Goal: Check status

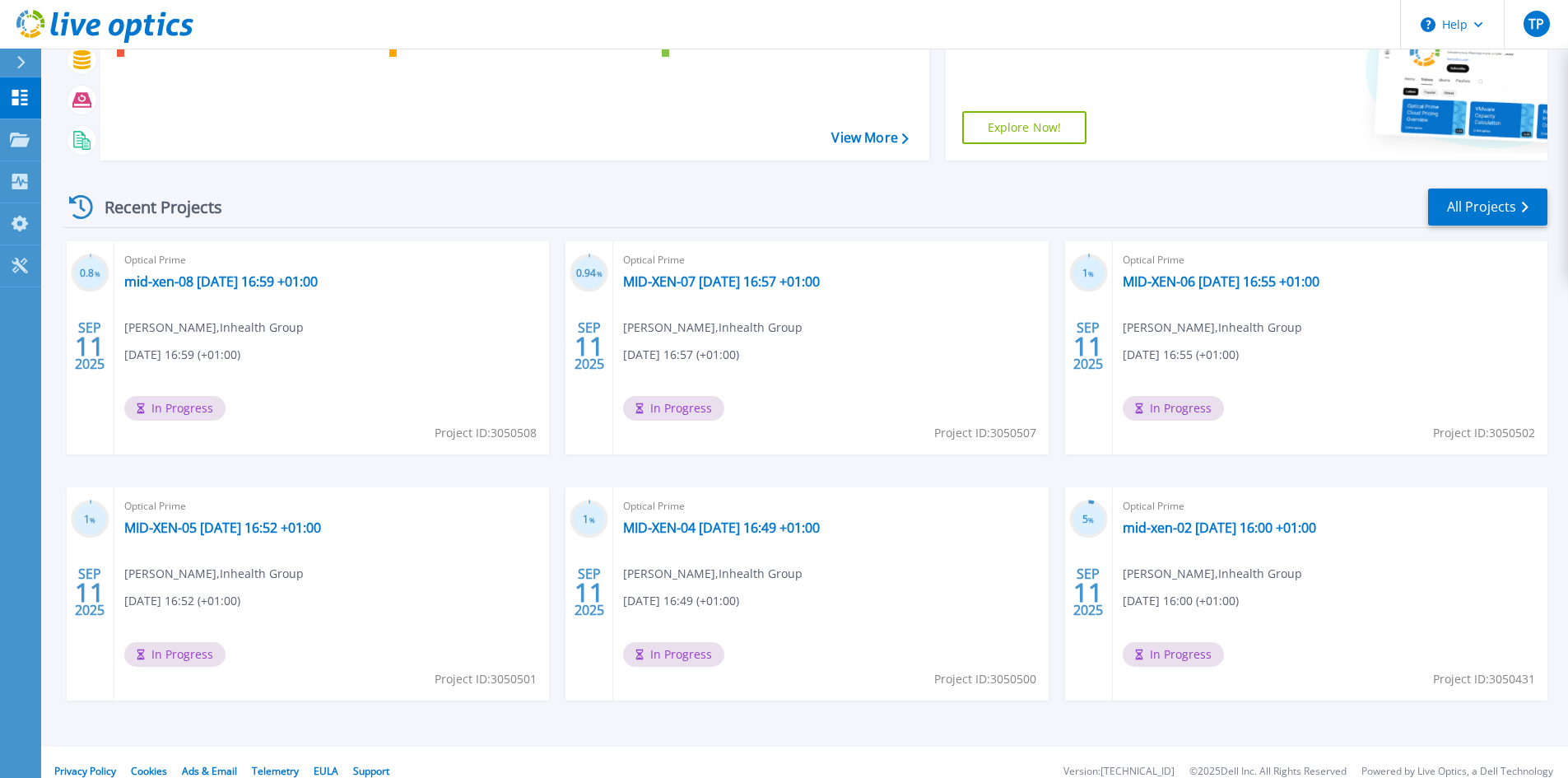
scroll to position [203, 0]
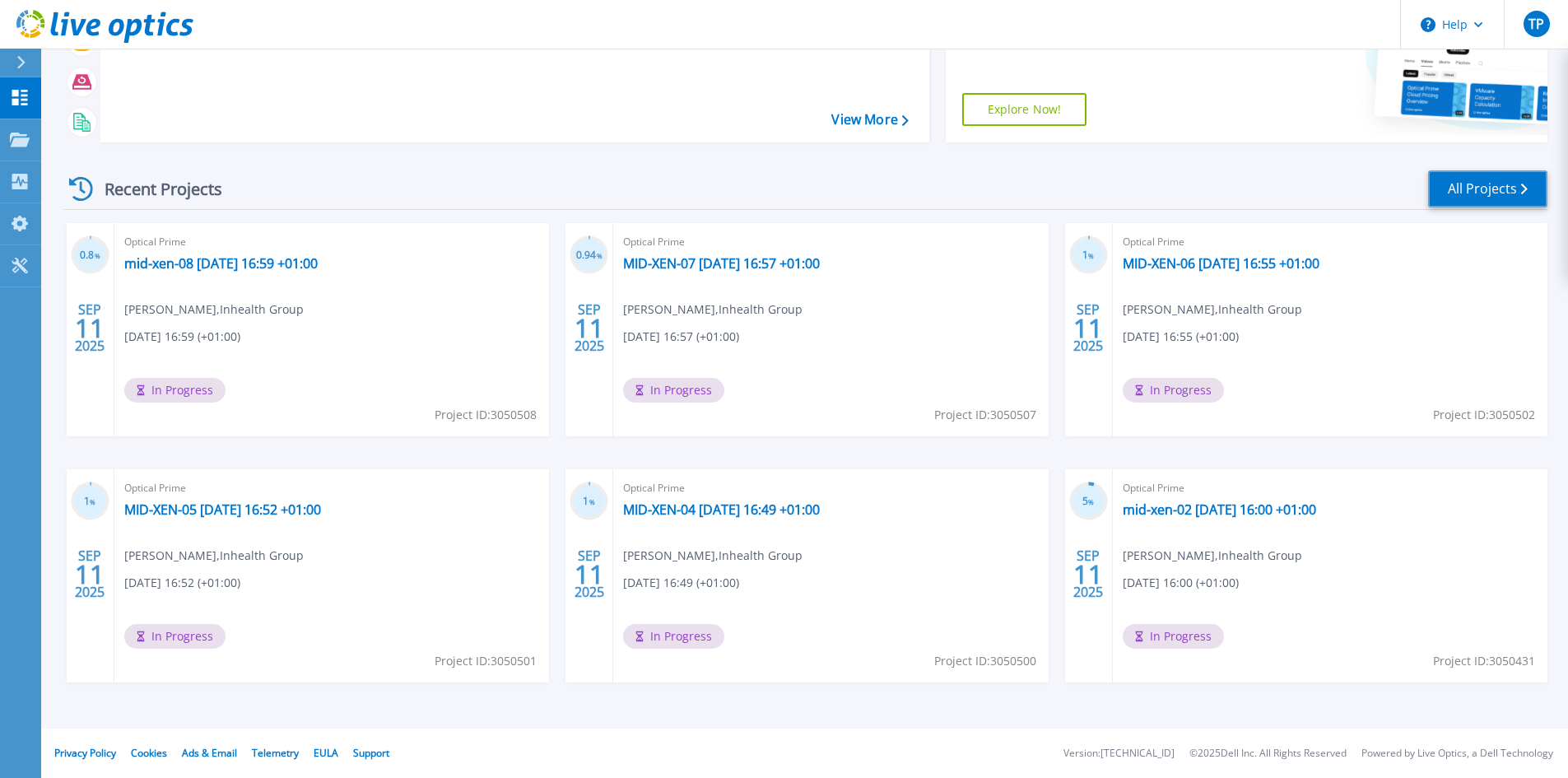
click at [1469, 190] on link "All Projects" at bounding box center [1487, 189] width 119 height 37
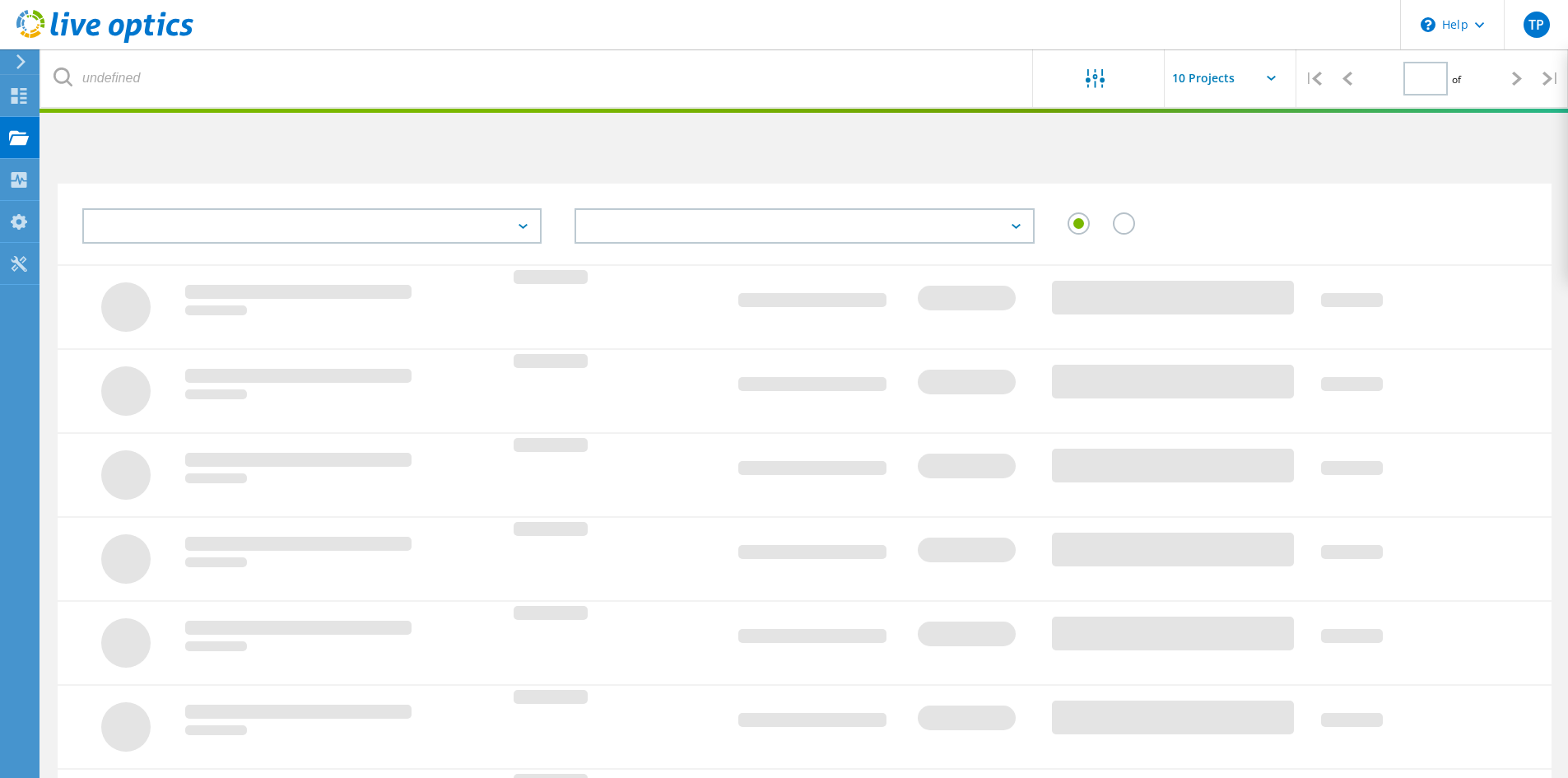
type input "1"
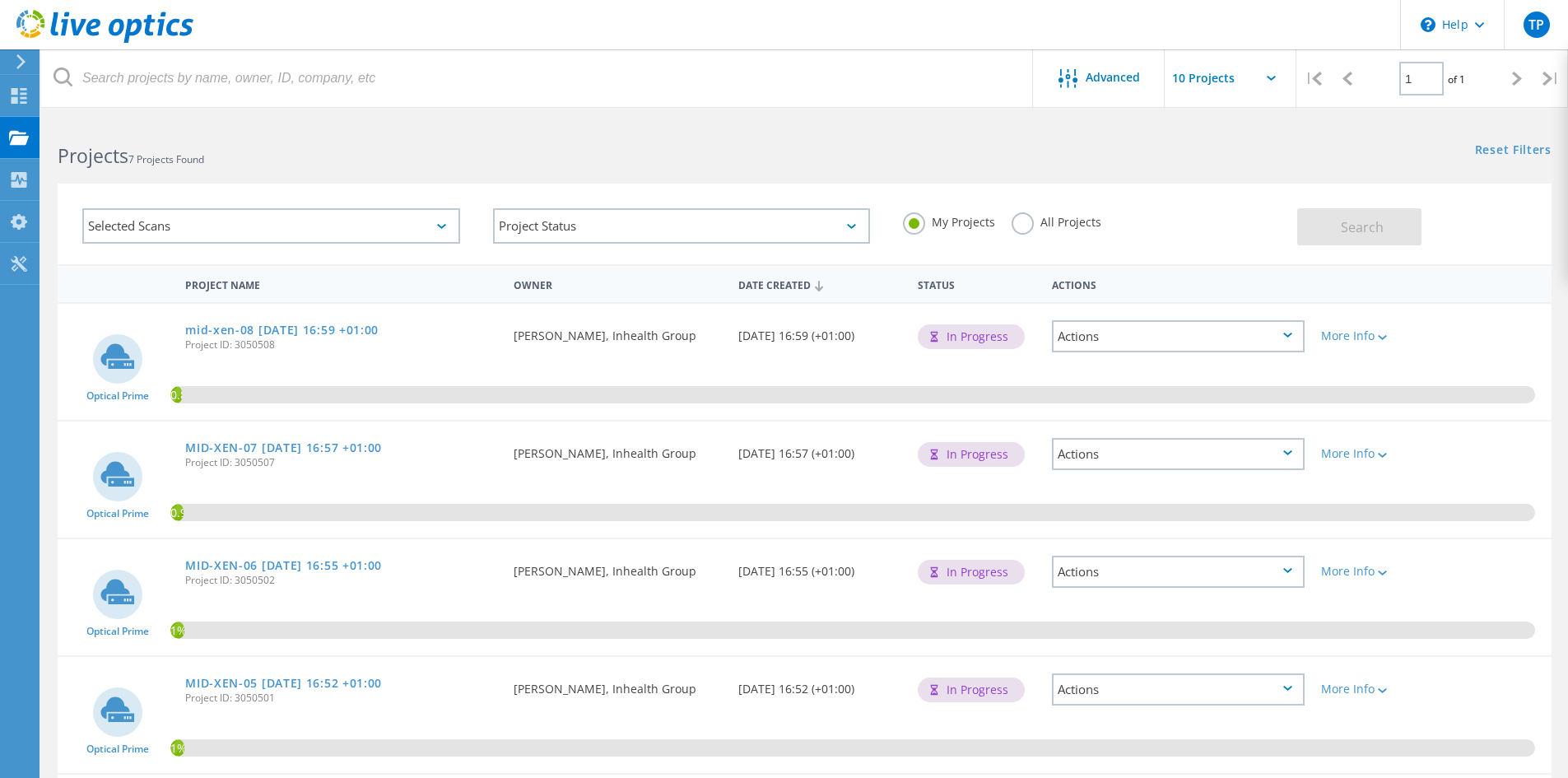
click at [1276, 346] on div "Actions" at bounding box center [1179, 335] width 253 height 32
click at [506, 373] on div "Requested By [PERSON_NAME], Inhealth Group" at bounding box center [617, 339] width 224 height 71
click at [425, 225] on div "Selected Scans" at bounding box center [271, 226] width 378 height 35
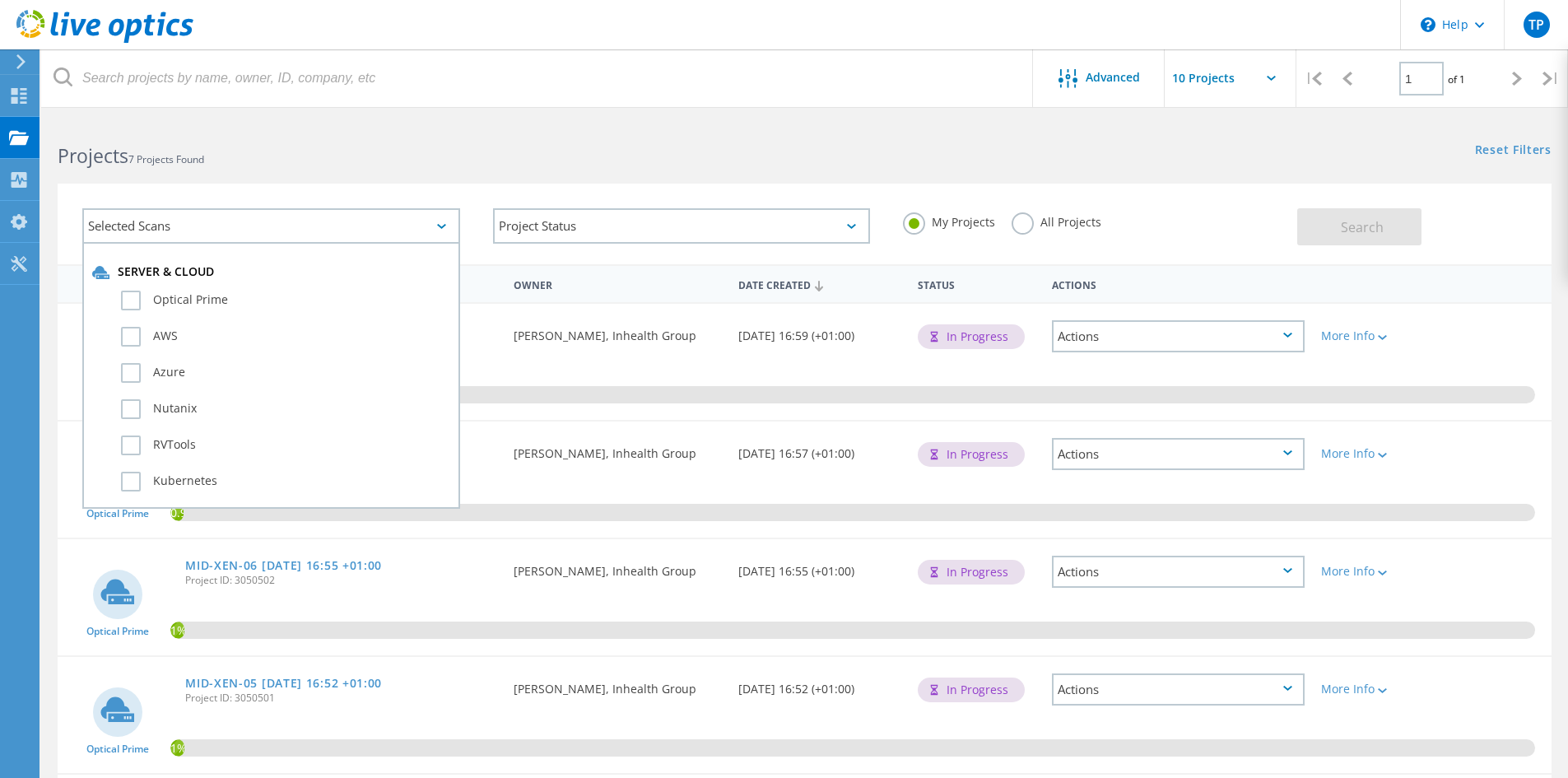
click at [535, 373] on div "Requested By [PERSON_NAME], Inhealth Group" at bounding box center [617, 339] width 224 height 71
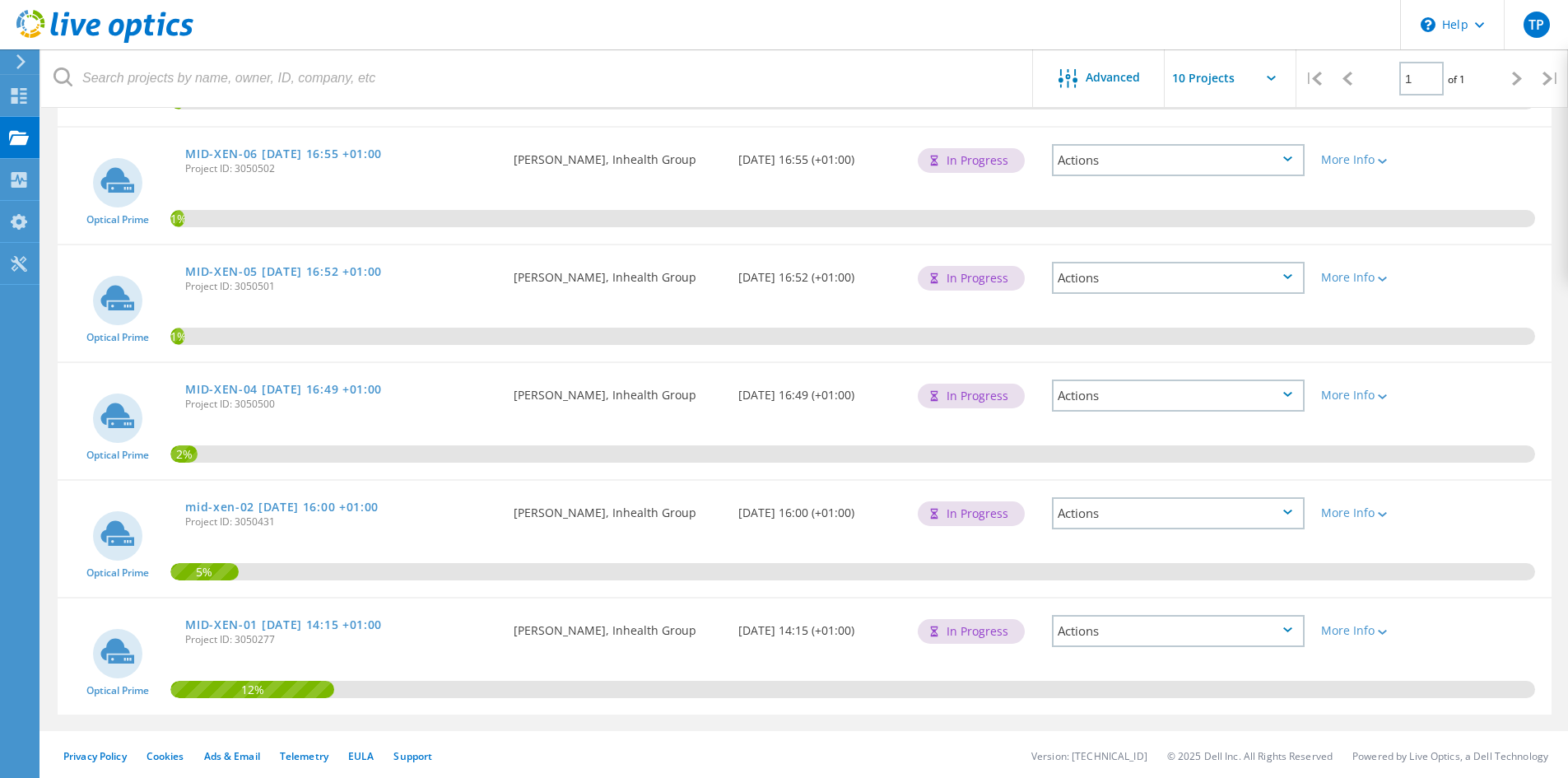
scroll to position [414, 0]
